Goal: Information Seeking & Learning: Learn about a topic

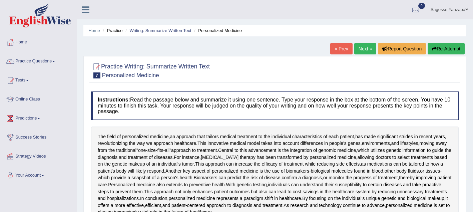
click at [343, 53] on link "« Prev" at bounding box center [342, 48] width 22 height 11
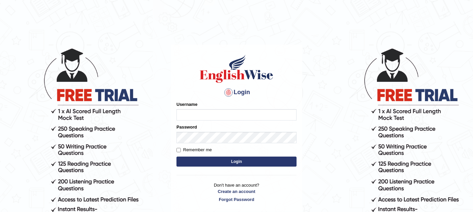
type input "sagesse_parramatta"
click at [229, 165] on button "Login" at bounding box center [237, 162] width 120 height 10
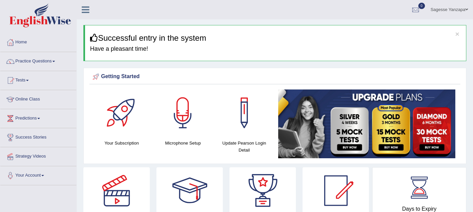
click at [55, 62] on link "Practice Questions" at bounding box center [38, 60] width 76 height 17
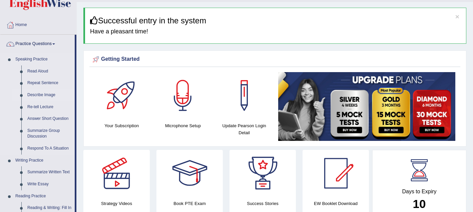
scroll to position [20, 0]
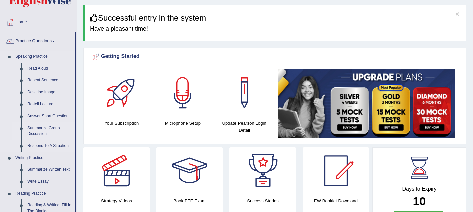
click at [44, 129] on link "Summarize Group Discussion" at bounding box center [49, 131] width 50 height 18
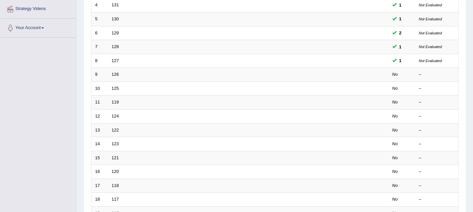
scroll to position [148, 0]
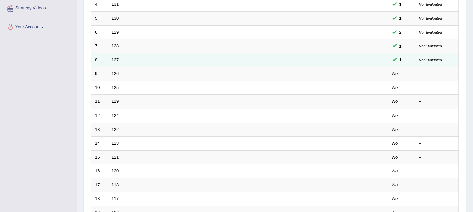
click at [116, 60] on link "127" at bounding box center [115, 59] width 7 height 5
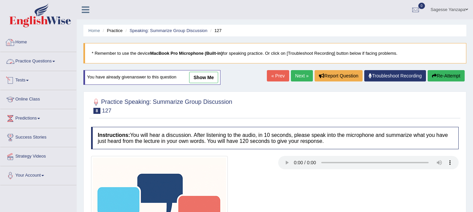
click at [55, 62] on span at bounding box center [53, 61] width 3 height 1
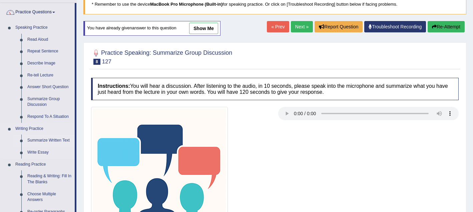
scroll to position [44, 0]
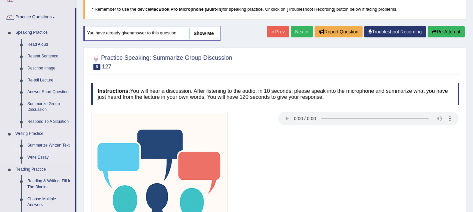
click at [50, 146] on link "Summarize Written Text" at bounding box center [49, 146] width 50 height 12
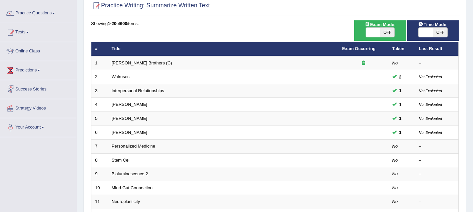
scroll to position [64, 0]
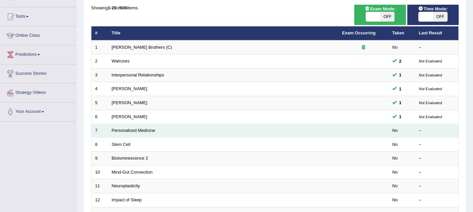
click at [144, 134] on td "Personalized Medicine" at bounding box center [223, 131] width 231 height 14
click at [144, 131] on link "Personalized Medicine" at bounding box center [134, 130] width 44 height 5
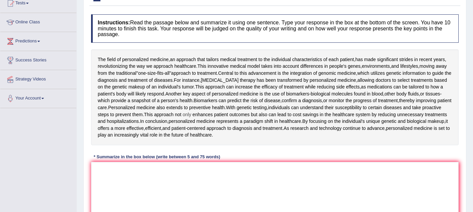
scroll to position [78, 0]
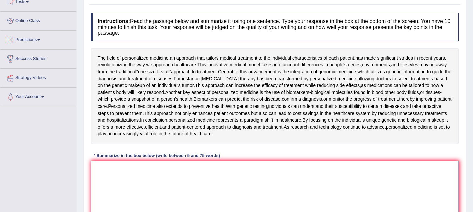
click at [115, 168] on textarea at bounding box center [275, 193] width 368 height 65
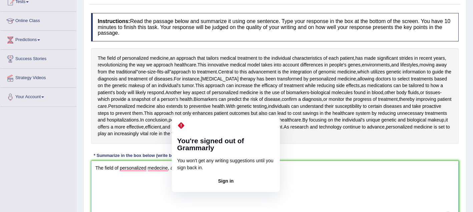
click at [189, 168] on textarea "The field of personalized medecine, an approch that" at bounding box center [275, 193] width 368 height 65
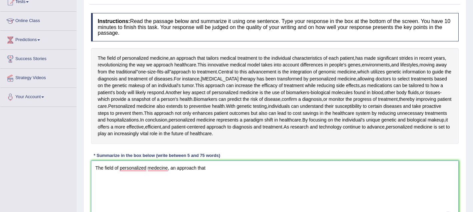
click at [207, 167] on textarea "The field of personalized medecine, an approach that" at bounding box center [275, 193] width 368 height 65
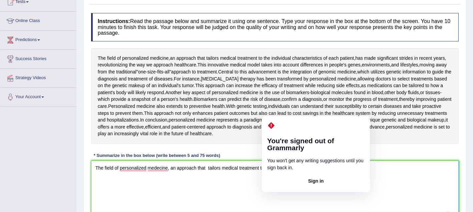
click at [271, 169] on textarea "The field of personalized medecine, an approach that tailors medical treatment …" at bounding box center [275, 193] width 368 height 65
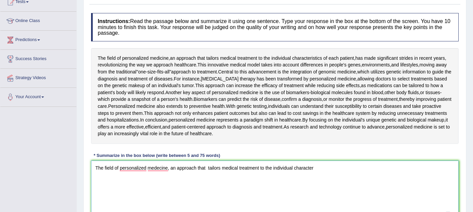
click at [319, 168] on textarea "The field of personalized medecine, an approach that tailors medical treatment …" at bounding box center [275, 193] width 368 height 65
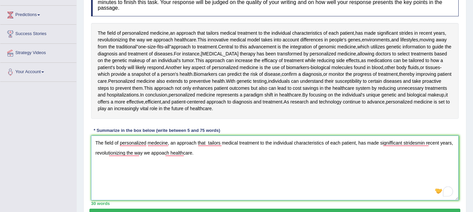
scroll to position [105, 0]
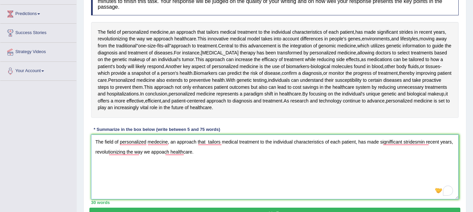
click at [151, 169] on textarea "The field of personalized medecine, an approach that tailors medical treatment …" at bounding box center [275, 167] width 368 height 65
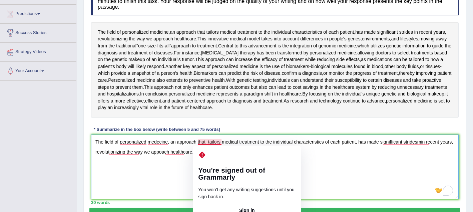
click at [210, 141] on textarea "The field of personalized medecine, an approach that tailors medical treatment …" at bounding box center [275, 167] width 368 height 65
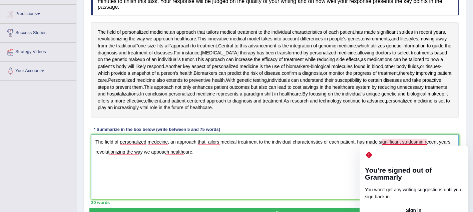
click at [394, 142] on textarea "The field of personalized medecine, an approach that ailors medical treatment t…" at bounding box center [275, 167] width 368 height 65
click at [422, 142] on textarea "The field of personalized medecine, an approach that ailors medical treatment t…" at bounding box center [275, 167] width 368 height 65
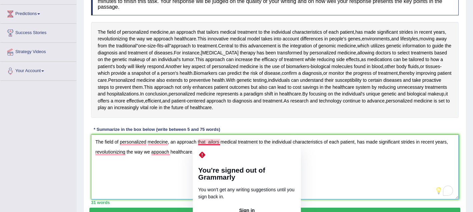
click at [209, 144] on textarea "The field of personalized medecine, an approach that ailors medical treatment t…" at bounding box center [275, 167] width 368 height 65
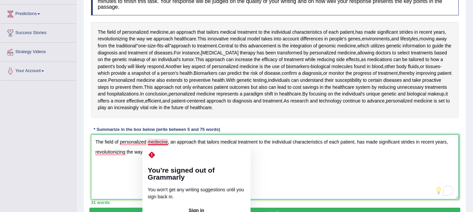
click at [160, 143] on textarea "The field of personalized medecine, an approach that tailors medical treatment …" at bounding box center [275, 167] width 368 height 65
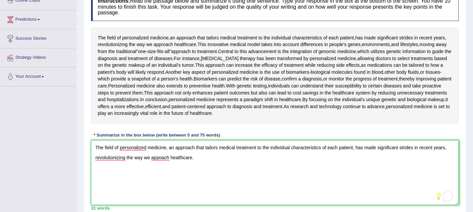
scroll to position [97, 0]
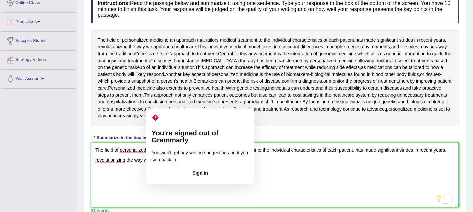
click at [161, 161] on textarea "The field of personalized medicine, an approach that tailors medical treatment …" at bounding box center [275, 175] width 368 height 65
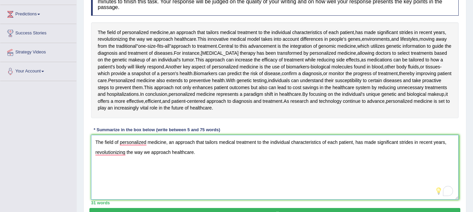
scroll to position [103, 0]
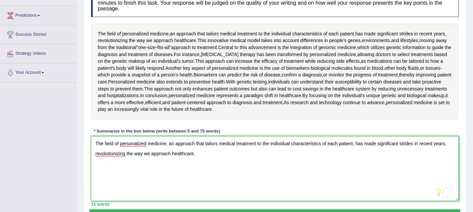
click at [198, 153] on textarea "The field of personalized medicine, an approach that tailors medical treatment …" at bounding box center [275, 168] width 368 height 65
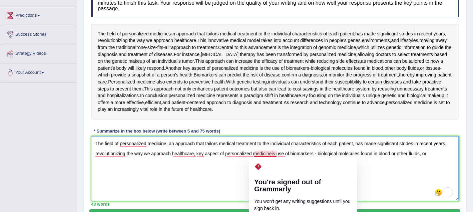
click at [276, 155] on textarea "The field of personalized medicine, an approach that tailors medical treatment …" at bounding box center [275, 168] width 368 height 65
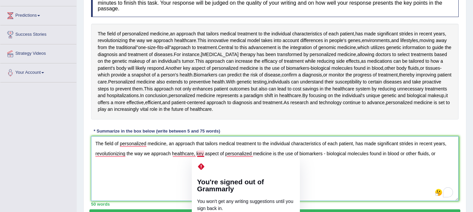
click at [199, 153] on textarea "The field of personalized medicine, an approach that tailors medical treatment …" at bounding box center [275, 168] width 368 height 65
click at [197, 154] on textarea "The field of personalized medicine, an approach that tailors medical treatment …" at bounding box center [275, 168] width 368 height 65
click at [186, 168] on textarea "The field of personalized medicine, an approach that tailors medical treatment …" at bounding box center [275, 168] width 368 height 65
click at [181, 177] on textarea "The field of personalized medicine, an approach that tailors medical treatment …" at bounding box center [275, 168] width 368 height 65
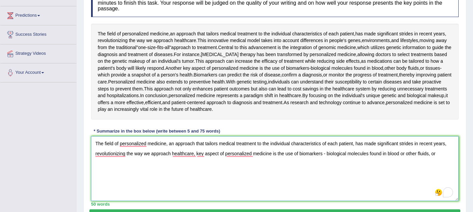
click at [206, 155] on textarea "The field of personalized medicine, an approach that tailors medical treatment …" at bounding box center [275, 168] width 368 height 65
click at [218, 167] on textarea "The field of personalized medicine, an approach that tailors medical treatment …" at bounding box center [275, 168] width 368 height 65
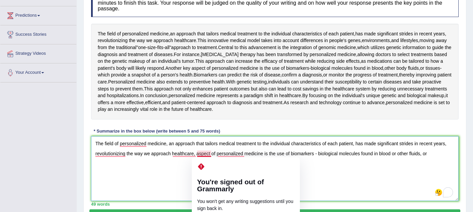
click at [198, 154] on textarea "The field of personalized medicine, an approach that tailors medical treatment …" at bounding box center [275, 168] width 368 height 65
click at [196, 154] on textarea "The field of personalized medicine, an approach that tailors medical treatment …" at bounding box center [275, 168] width 368 height 65
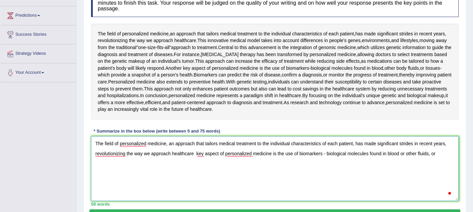
click at [196, 182] on textarea "The field of personalized medicine, an approach that tailors medical treatment …" at bounding box center [275, 168] width 368 height 65
click at [196, 153] on textarea "The field of personalized medicine, an approach that tailors medical treatment …" at bounding box center [275, 168] width 368 height 65
click at [115, 163] on textarea "The field of personalized medicine, an approach that tailors medical treatment …" at bounding box center [275, 168] width 368 height 65
click at [136, 163] on textarea "The field of personalized medicine, an approach that tailors medical treatment …" at bounding box center [275, 168] width 368 height 65
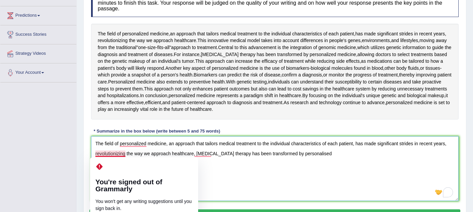
click at [120, 155] on textarea "The field of personalized medicine, an approach that tailors medical treatment …" at bounding box center [275, 168] width 368 height 65
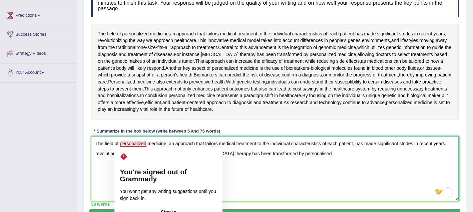
click at [141, 144] on textarea "The field of personalized medicine, an approach that tailors medical treatment …" at bounding box center [275, 168] width 368 height 65
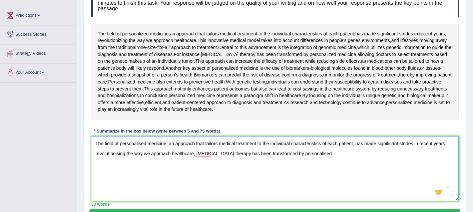
click at [315, 155] on textarea "The field of personalised medicine, an approach that tailors medical treatment …" at bounding box center [275, 168] width 368 height 65
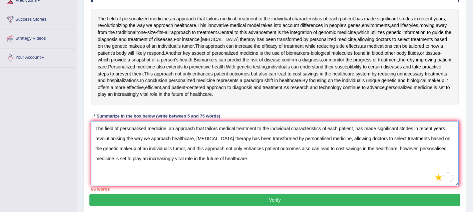
scroll to position [120, 0]
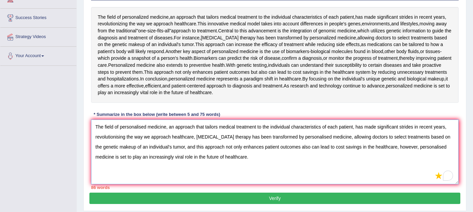
drag, startPoint x: 221, startPoint y: 148, endPoint x: 305, endPoint y: 151, distance: 83.2
click at [305, 151] on textarea "The field of personalised medicine, an approach that tailors medical treatment …" at bounding box center [275, 152] width 368 height 65
drag, startPoint x: 437, startPoint y: 148, endPoint x: 406, endPoint y: 146, distance: 30.8
click at [406, 146] on textarea "The field of personalised medicine, an approach that tailors medical treatment …" at bounding box center [275, 152] width 368 height 65
drag, startPoint x: 381, startPoint y: 127, endPoint x: 404, endPoint y: 127, distance: 23.0
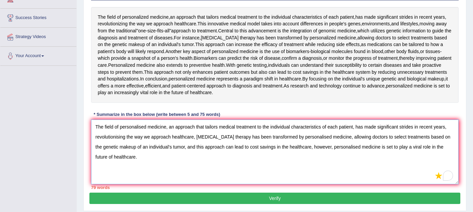
click at [404, 127] on textarea "The field of personalised medicine, an approach that tailors medical treatment …" at bounding box center [275, 152] width 368 height 65
click at [128, 147] on textarea "The field of personalised medicine, an approach that tailors medical treatment …" at bounding box center [275, 152] width 368 height 65
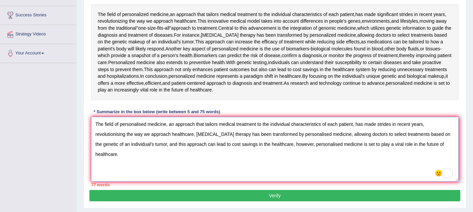
scroll to position [123, 0]
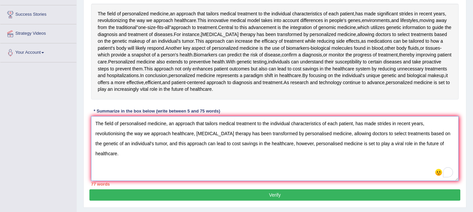
click at [401, 143] on textarea "The field of personalised medicine, an approach that tailors medical treatment …" at bounding box center [275, 148] width 368 height 65
click at [105, 124] on textarea "The field of personalised medicine, an approach that tailors medical treatment …" at bounding box center [275, 148] width 368 height 65
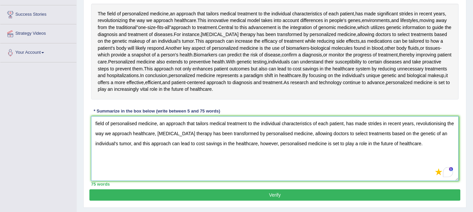
click at [98, 124] on textarea "field of personalised medicine, an approach that tailors medical treatment to t…" at bounding box center [275, 148] width 368 height 65
click at [127, 165] on textarea "Field of personalised medicine, an approach that tailors medical treatment to t…" at bounding box center [275, 148] width 368 height 65
type textarea "Field of personalised medicine, an approach that tailors medical treatment to t…"
click at [155, 194] on button "Verify" at bounding box center [274, 194] width 371 height 11
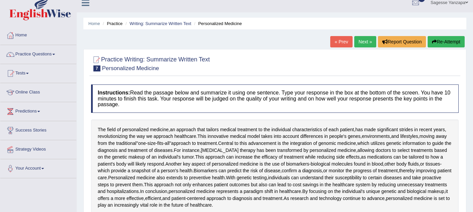
scroll to position [0, 0]
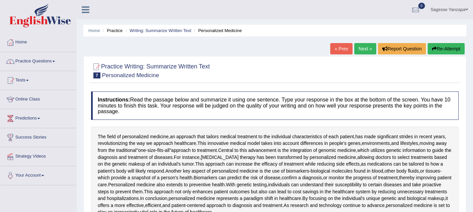
click at [55, 61] on span at bounding box center [53, 61] width 3 height 1
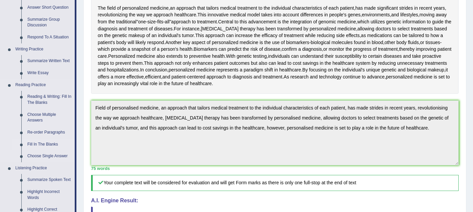
scroll to position [127, 0]
